Goal: Communication & Community: Ask a question

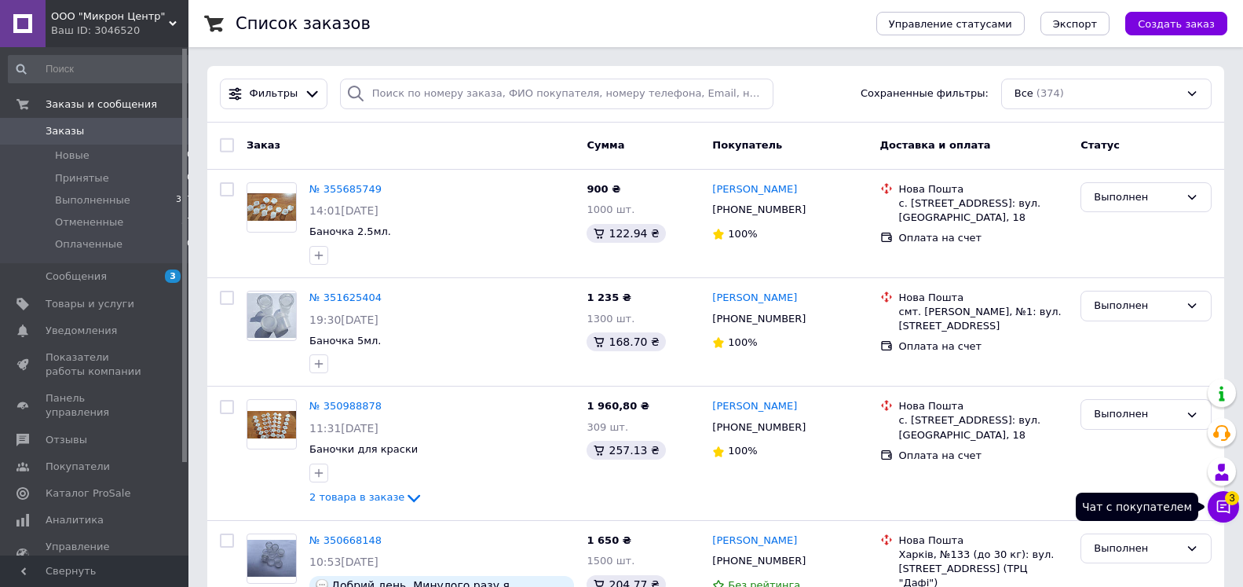
click at [1225, 504] on icon at bounding box center [1223, 506] width 13 height 13
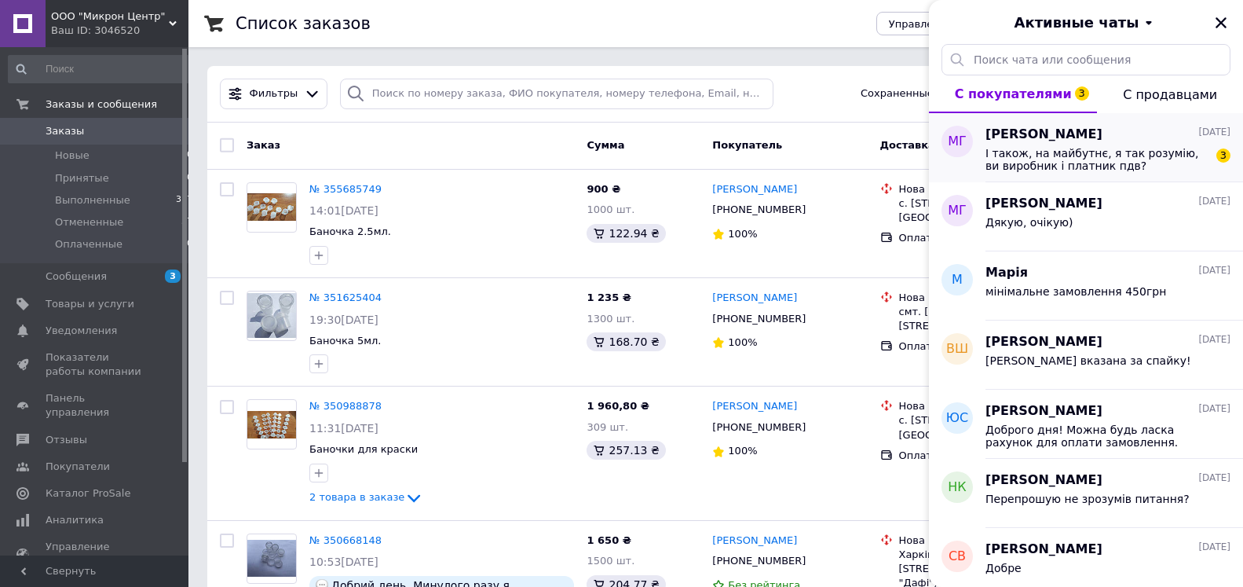
click at [1092, 153] on span "І також, на майбутнє, я так розумію, ви виробник і платник пдв?" at bounding box center [1096, 159] width 223 height 25
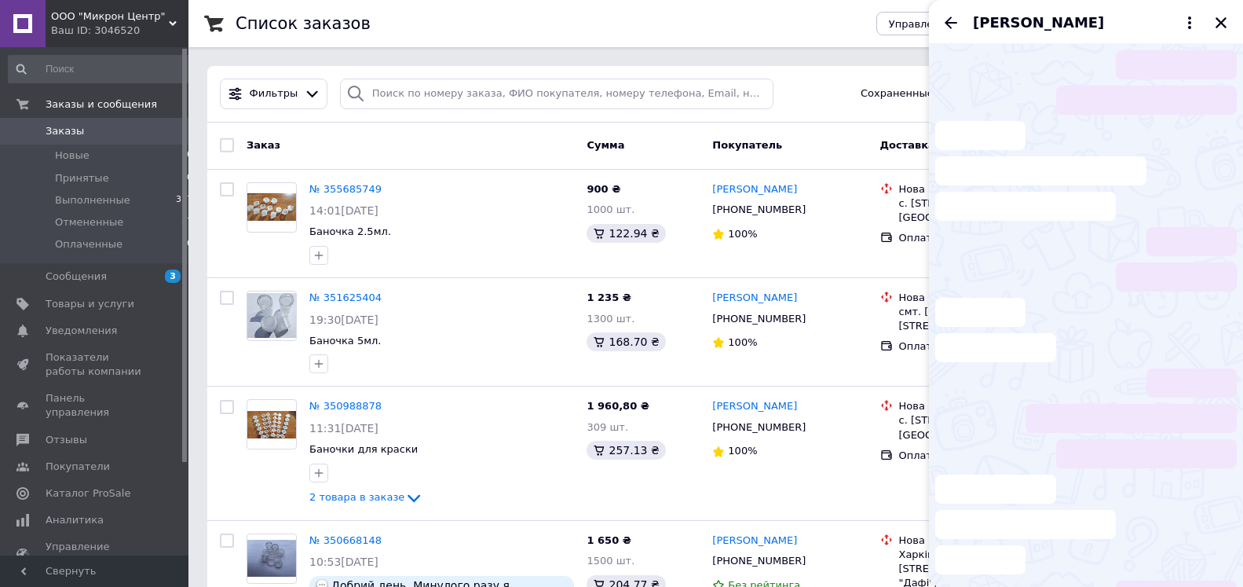
scroll to position [32, 0]
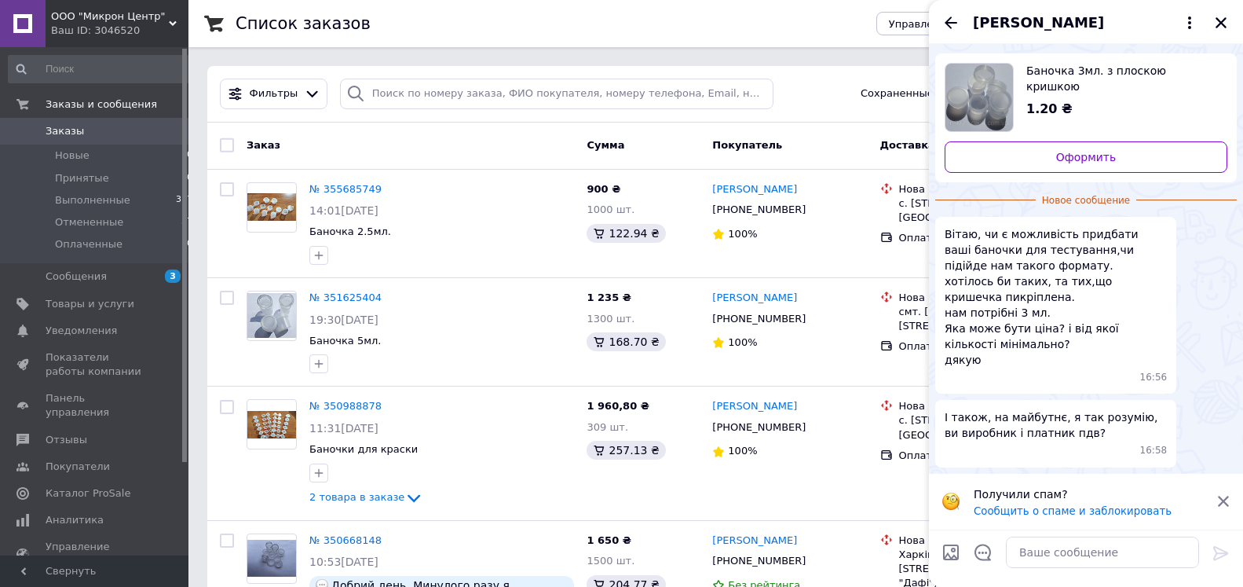
click at [1216, 501] on icon at bounding box center [1223, 501] width 14 height 14
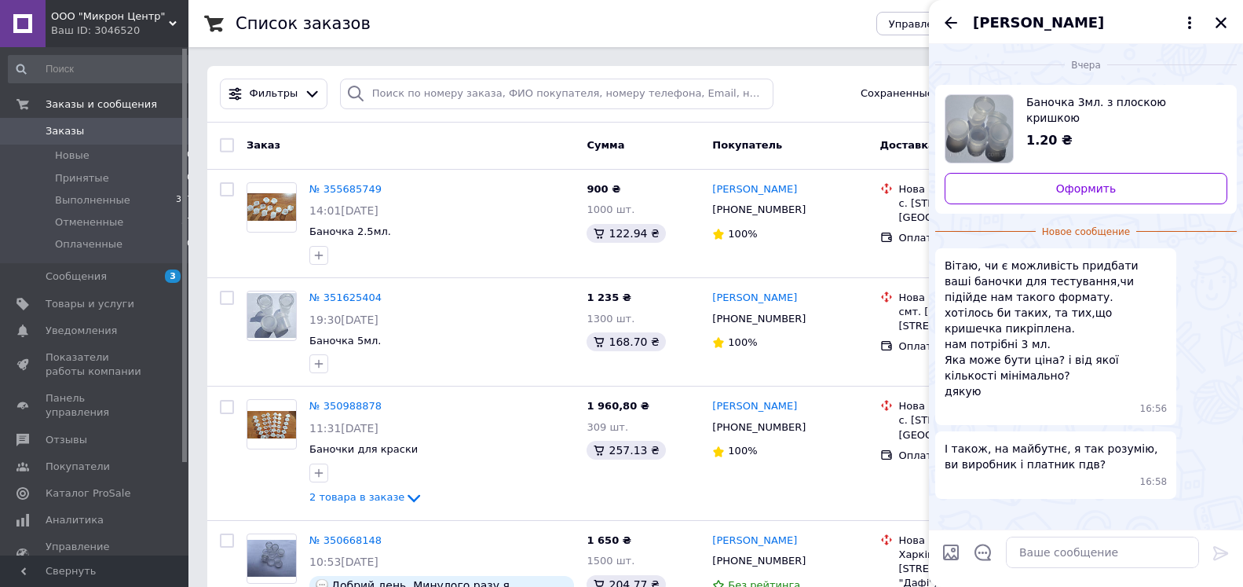
scroll to position [0, 0]
click at [1037, 555] on textarea at bounding box center [1102, 551] width 193 height 31
type textarea "Добрий день!"
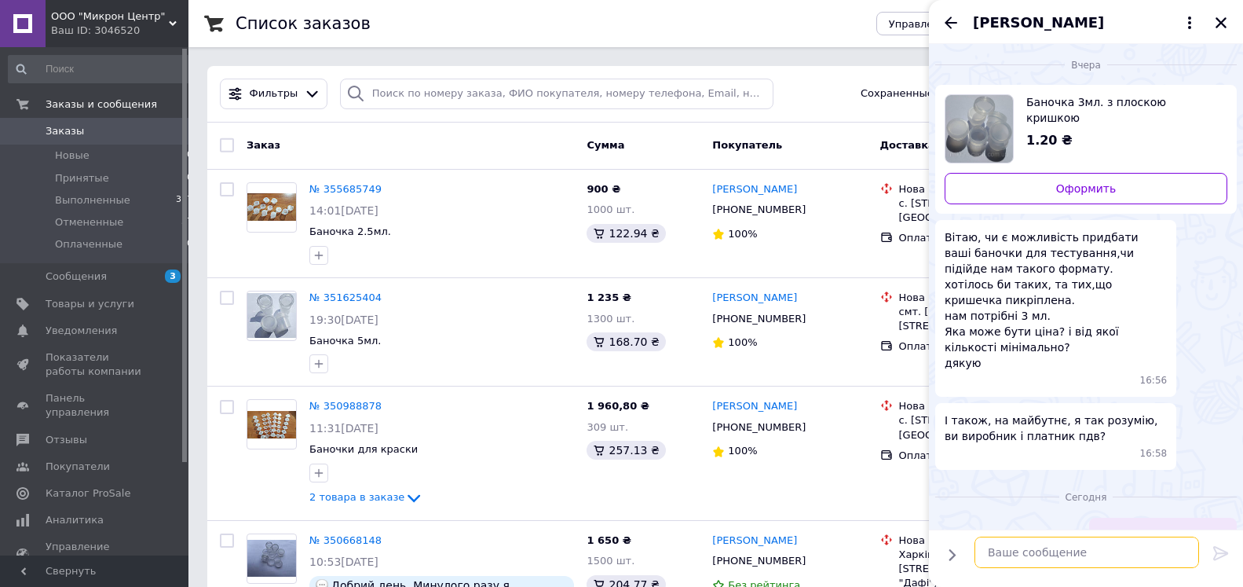
scroll to position [29, 0]
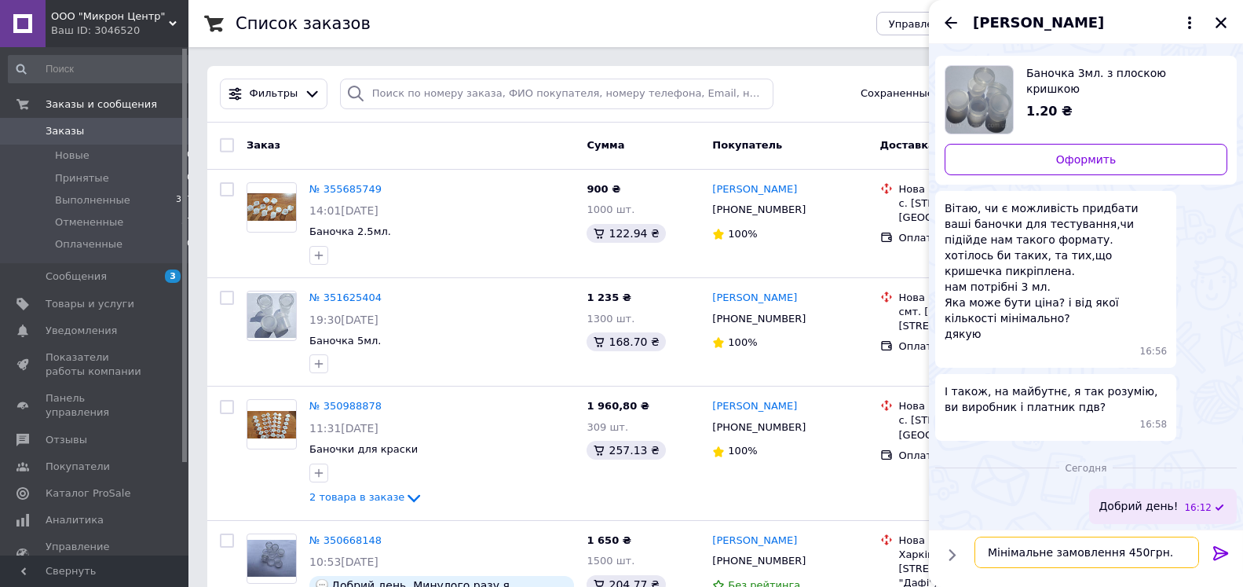
click at [1150, 553] on textarea "Мінімальне замовлення 450грн." at bounding box center [1086, 551] width 225 height 31
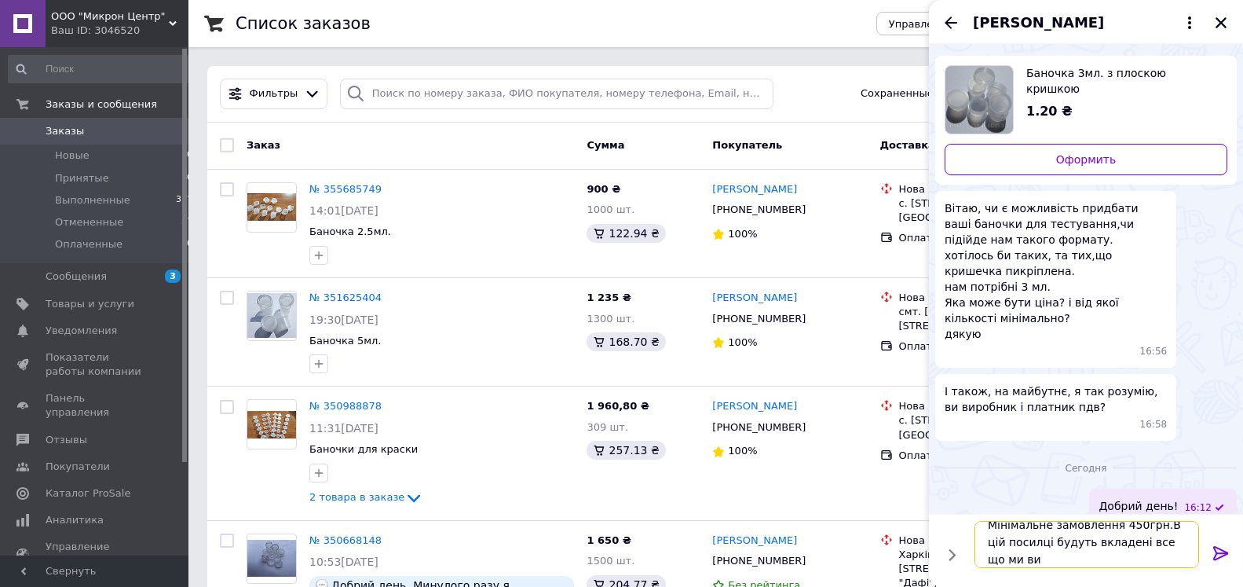
scroll to position [2, 0]
drag, startPoint x: 1082, startPoint y: 535, endPoint x: 1063, endPoint y: 538, distance: 19.1
click at [1063, 538] on textarea "Мінімальне замовлення 450грн.В цій посилці будуть вкладені все що ми виробляємо!" at bounding box center [1086, 535] width 225 height 64
click at [1111, 535] on textarea "Мінімальне замовлення 450грн.В цій посилці буде вкладені все що ми виробляємо!" at bounding box center [1086, 535] width 225 height 64
drag, startPoint x: 993, startPoint y: 539, endPoint x: 1002, endPoint y: 539, distance: 8.7
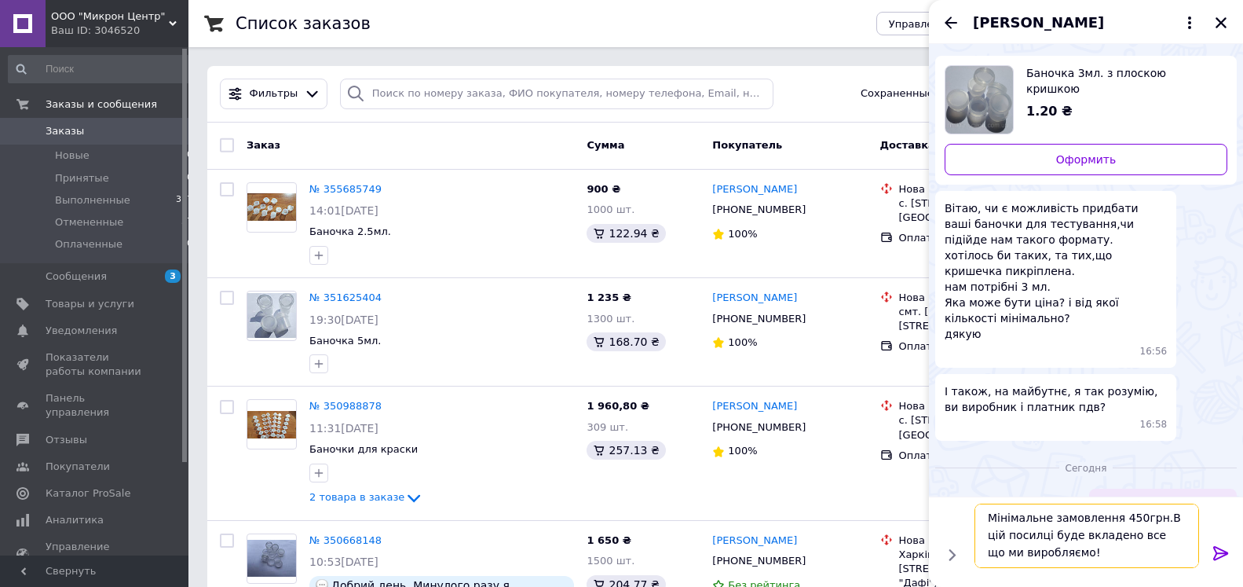
click at [1002, 539] on textarea "Мінімальне замовлення 450грн.В цій посилці буде вкладено все що ми виробляємо!" at bounding box center [1086, 535] width 225 height 64
drag, startPoint x: 1035, startPoint y: 536, endPoint x: 1044, endPoint y: 535, distance: 8.7
click at [1044, 535] on textarea "Мінімальне замовлення 450грн.В цю посилці буде вкладено все що ми виробляємо!" at bounding box center [1086, 535] width 225 height 64
click at [1107, 561] on textarea "Мінімальне замовлення 450грн.В цю посилку буде вкладено все що ми виробляємо!" at bounding box center [1086, 535] width 225 height 64
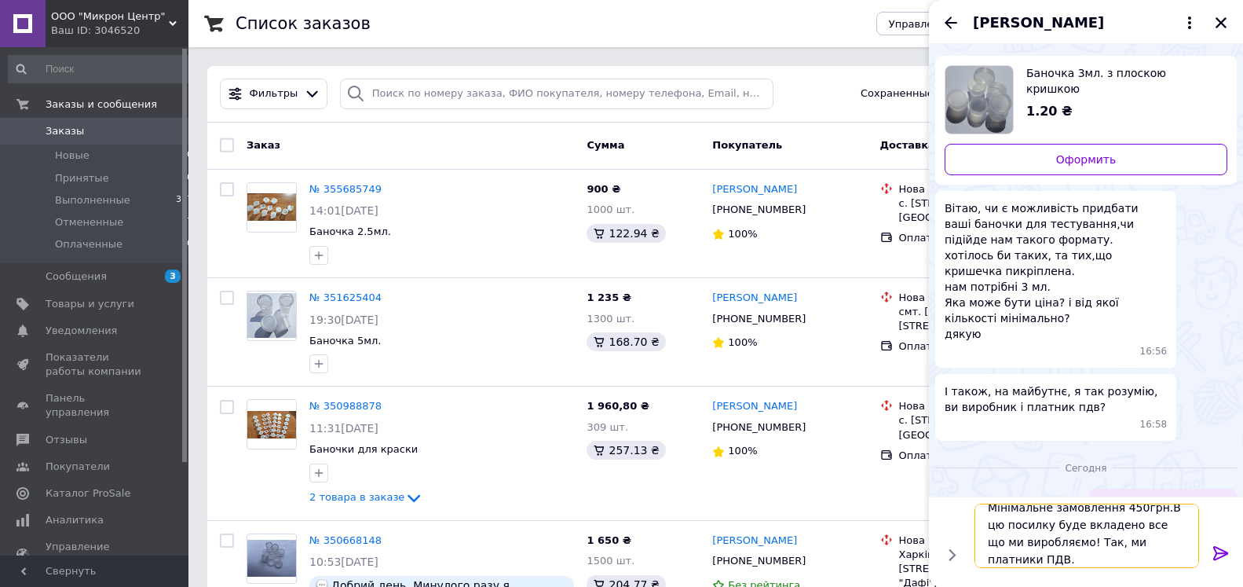
type textarea "Мінімальне замовлення 450грн.В цю посилку буде вкладено все що ми виробляємо! Т…"
click at [1213, 553] on icon at bounding box center [1220, 553] width 15 height 14
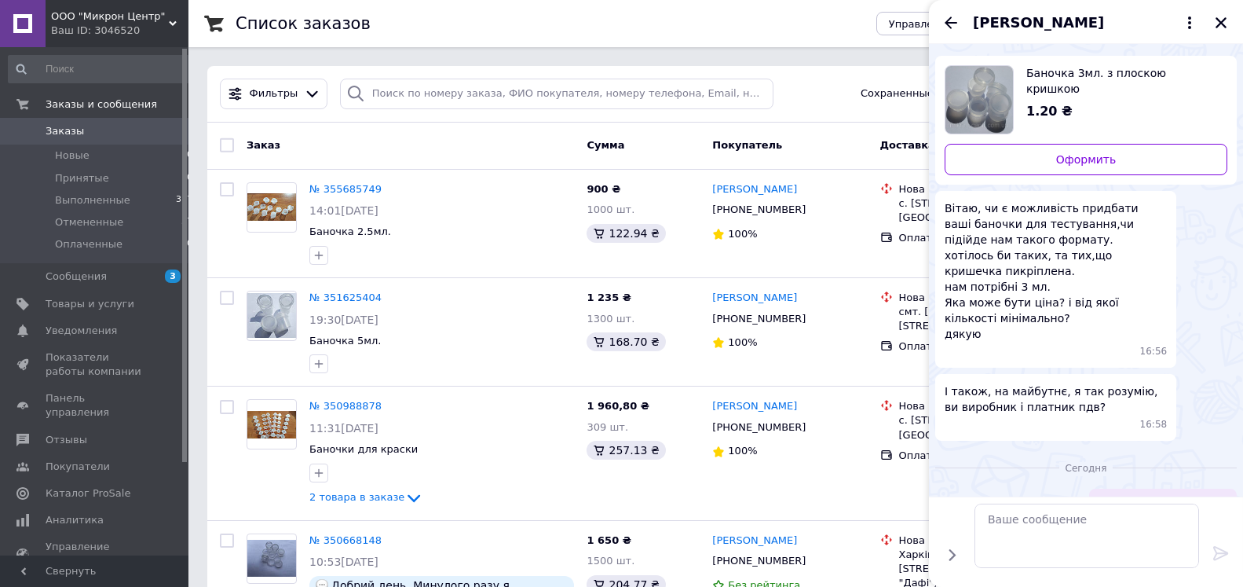
scroll to position [119, 0]
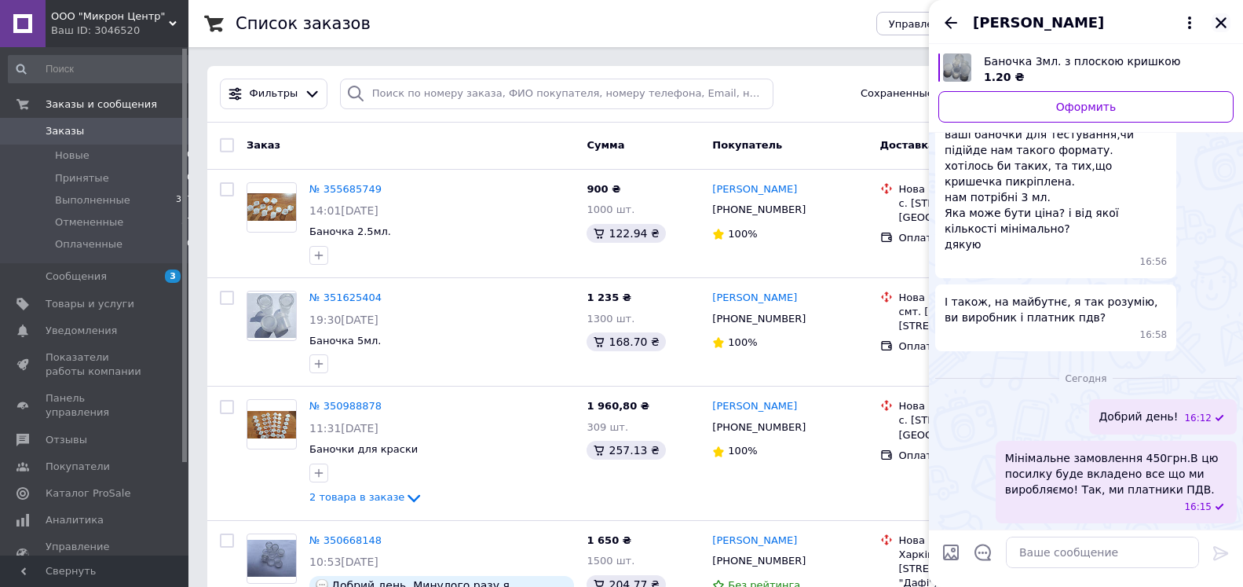
click at [1219, 25] on icon "Закрыть" at bounding box center [1220, 22] width 11 height 11
